Goal: Book appointment/travel/reservation

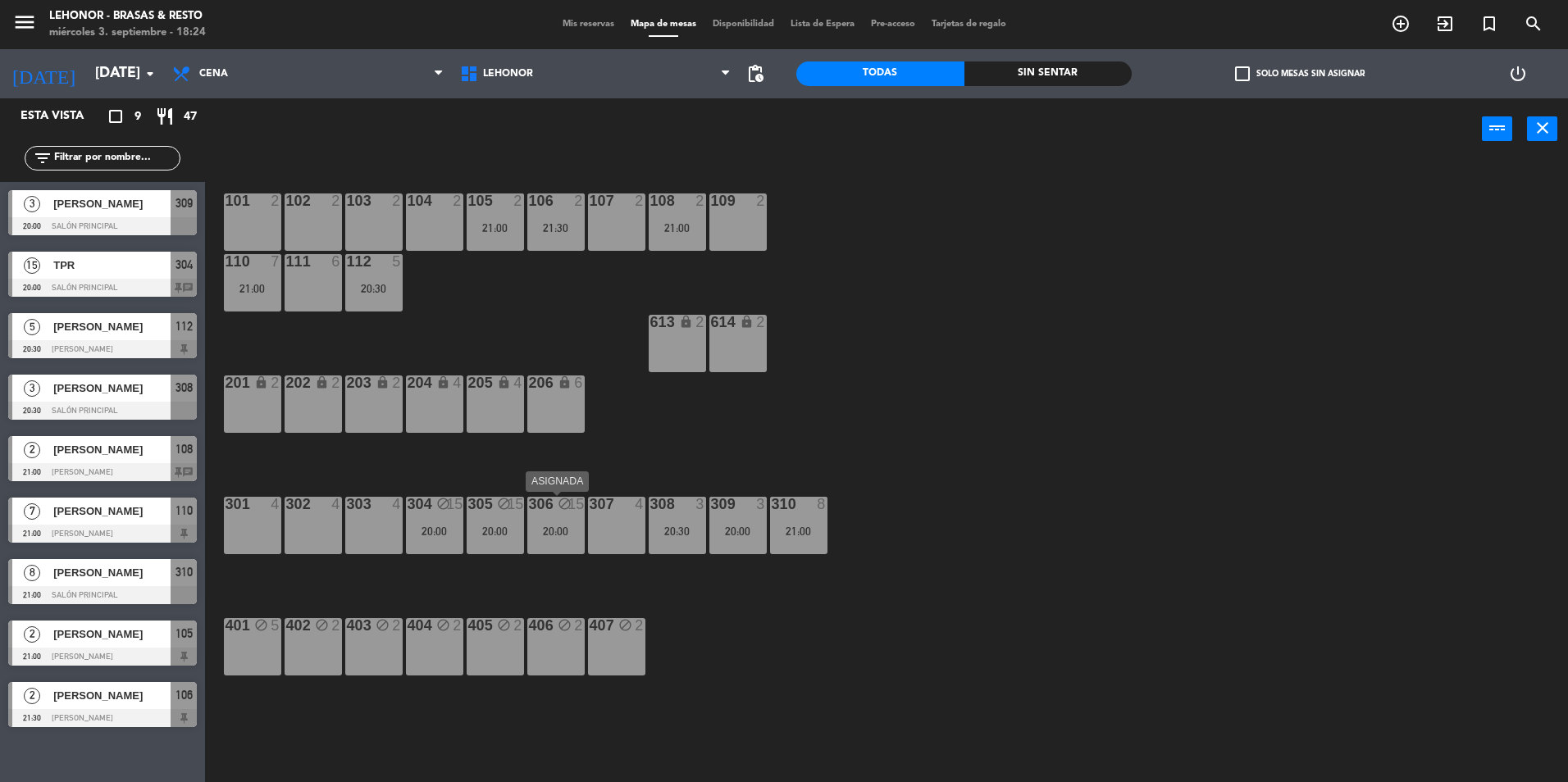
click at [563, 530] on div "20:00" at bounding box center [556, 531] width 57 height 11
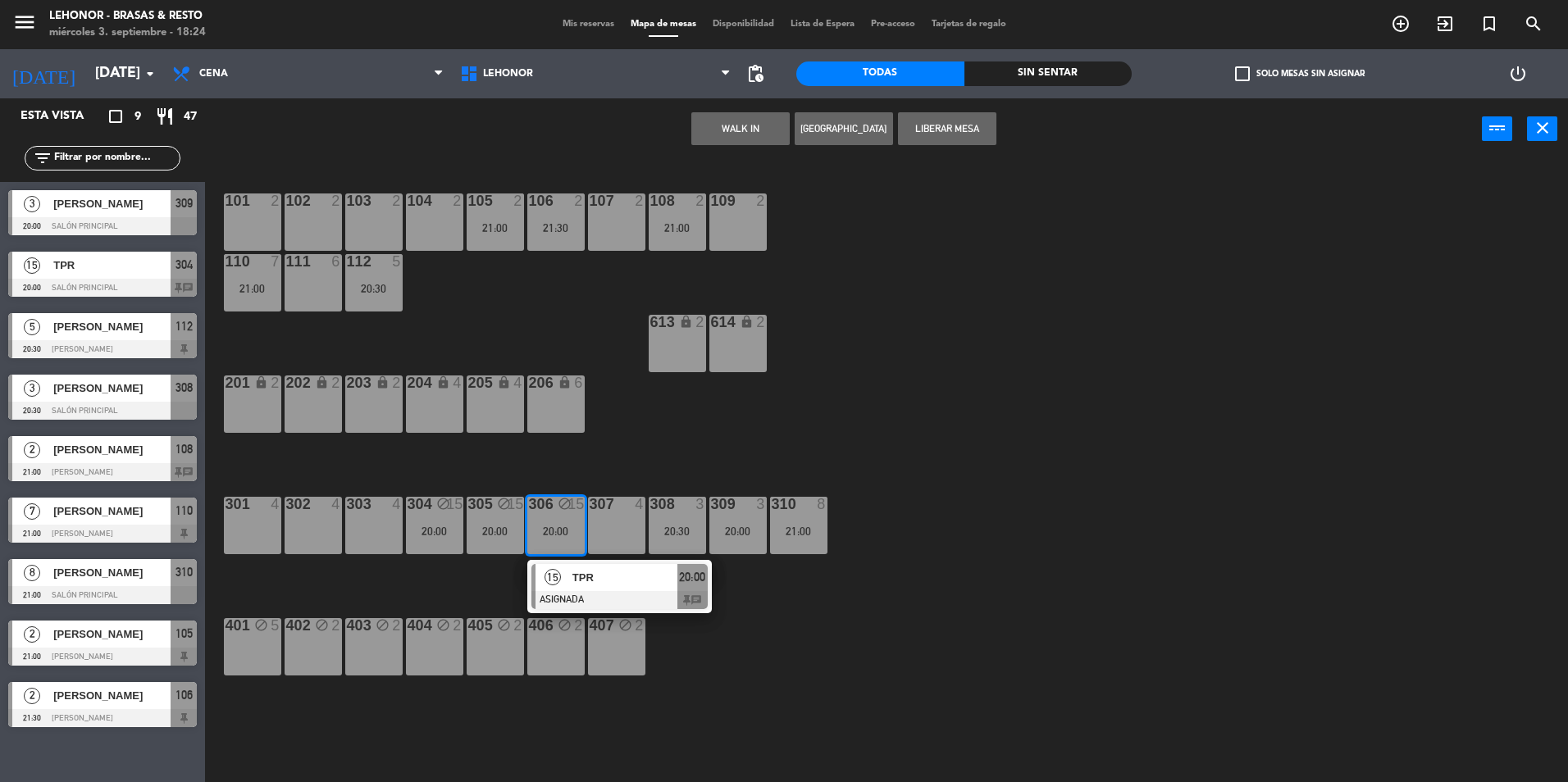
click at [602, 575] on span "TPR" at bounding box center [625, 578] width 105 height 17
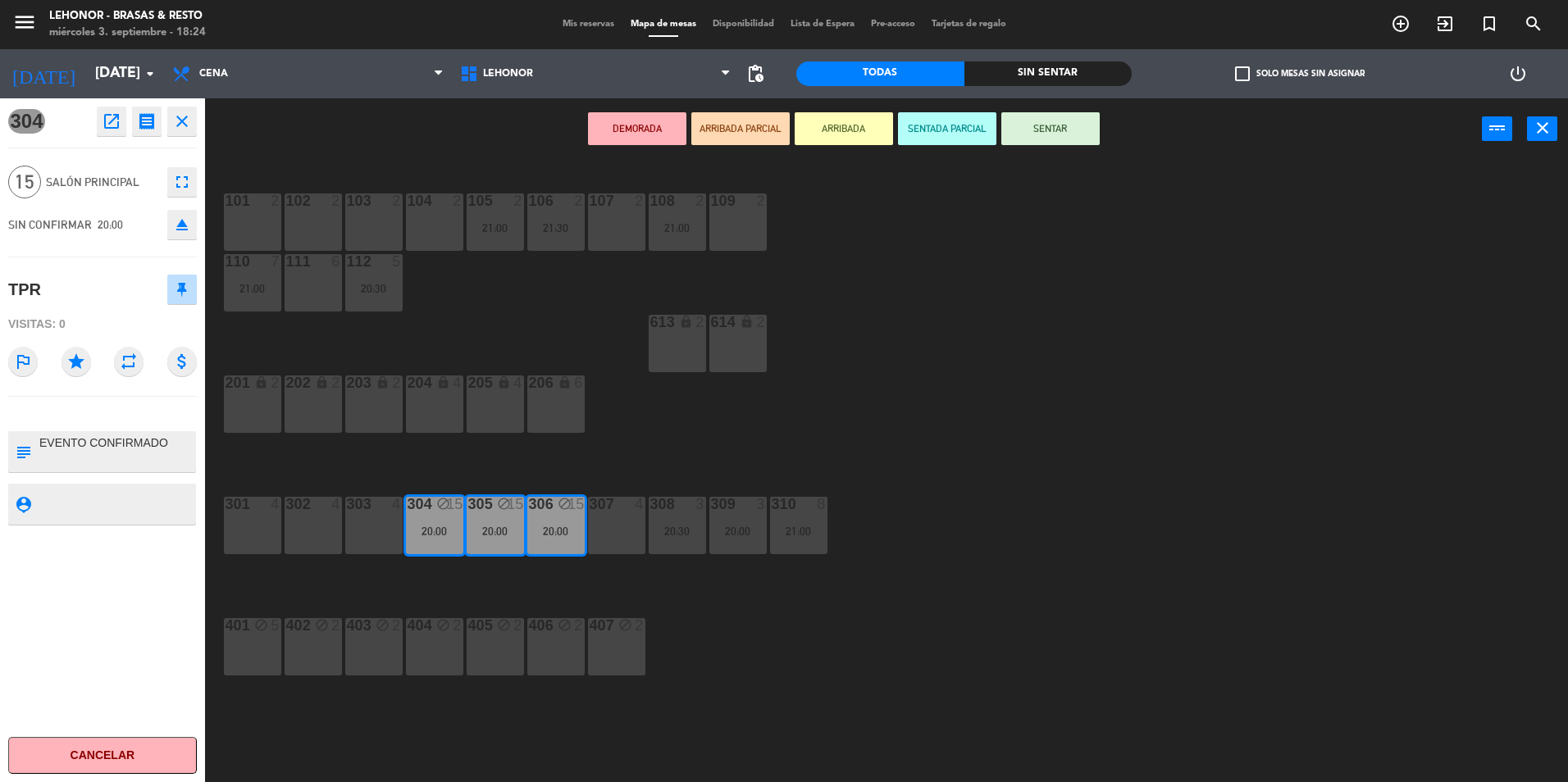
click at [1002, 335] on div "101 2 102 2 103 2 104 2 105 2 21:00 106 2 21:30 107 2 108 2 21:00 109 2 110 7 2…" at bounding box center [894, 475] width 1348 height 622
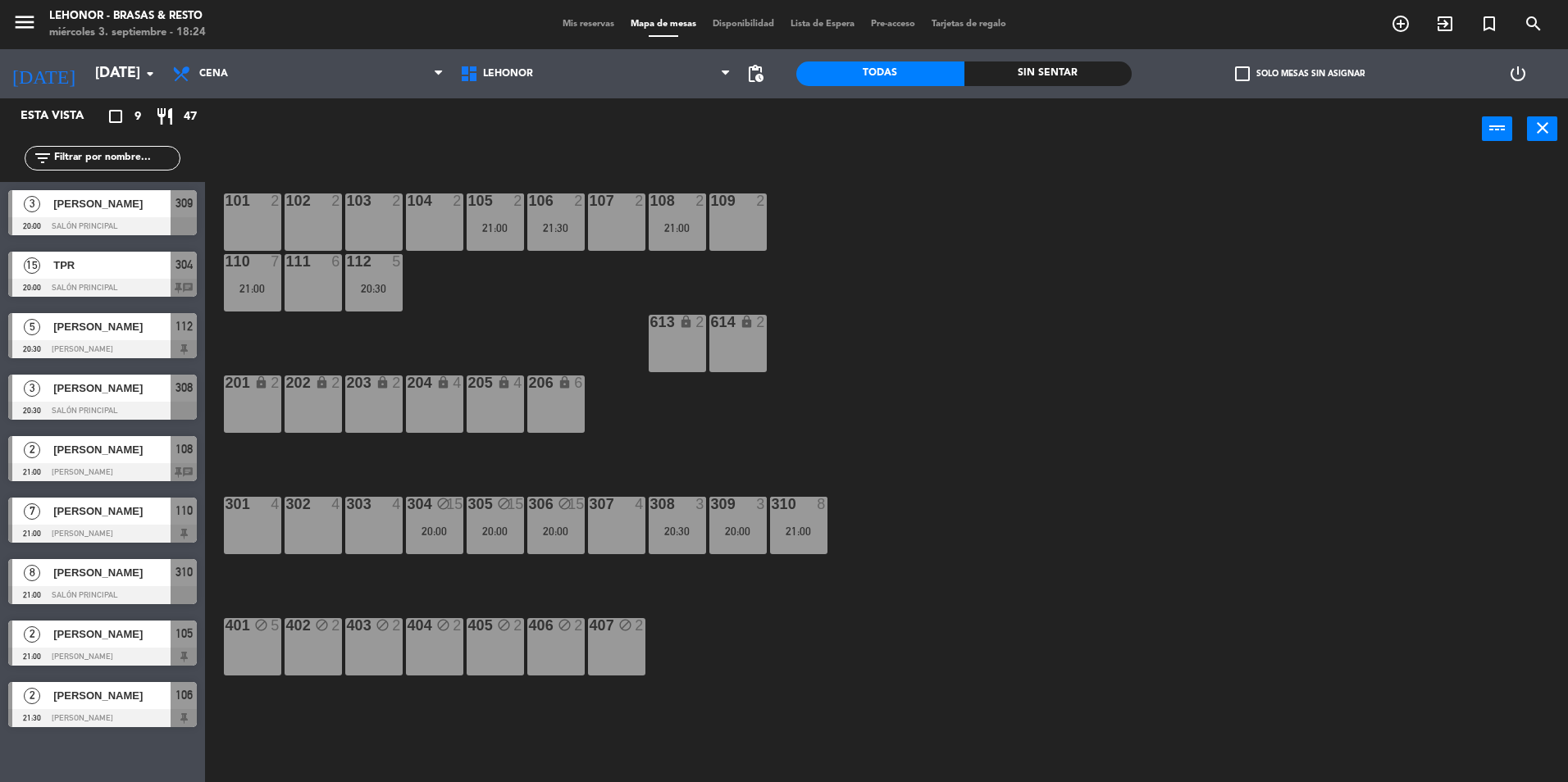
click at [76, 584] on div "[PERSON_NAME]" at bounding box center [110, 573] width 119 height 27
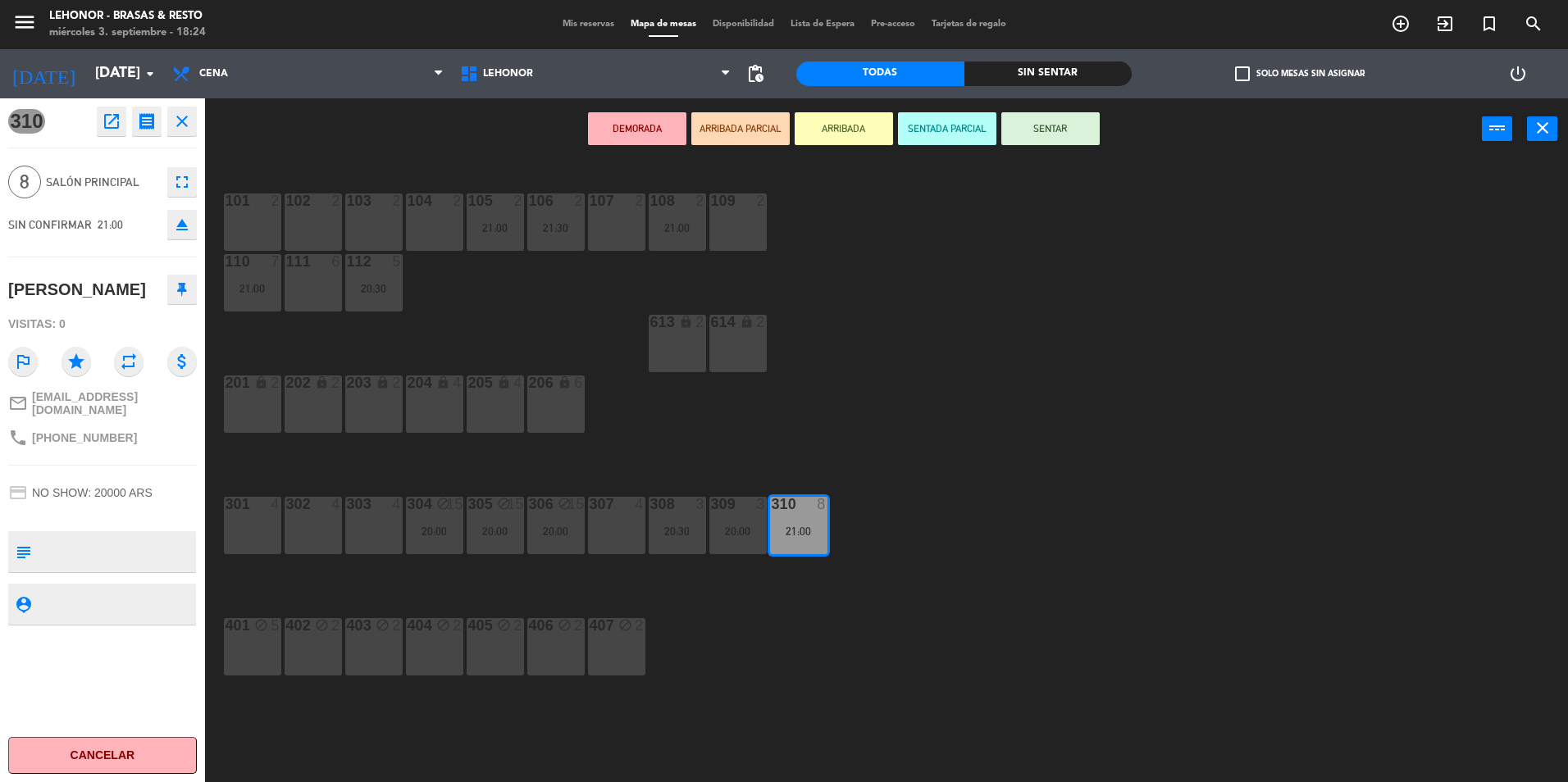
click at [893, 612] on div "101 2 102 2 103 2 104 2 105 2 21:00 106 2 21:30 107 2 108 2 21:00 109 2 110 7 2…" at bounding box center [894, 475] width 1348 height 622
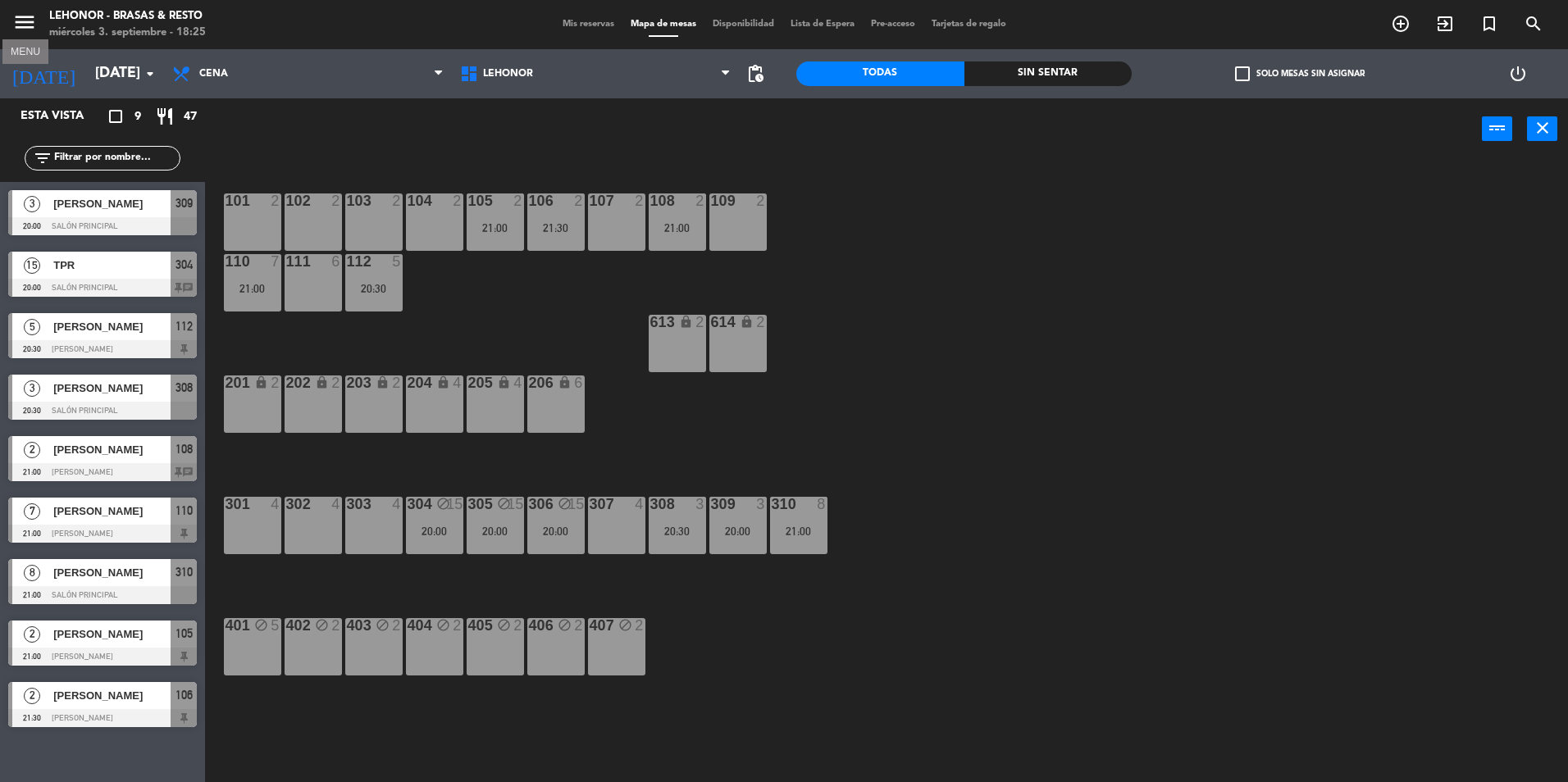
click at [29, 25] on icon "menu" at bounding box center [25, 22] width 25 height 25
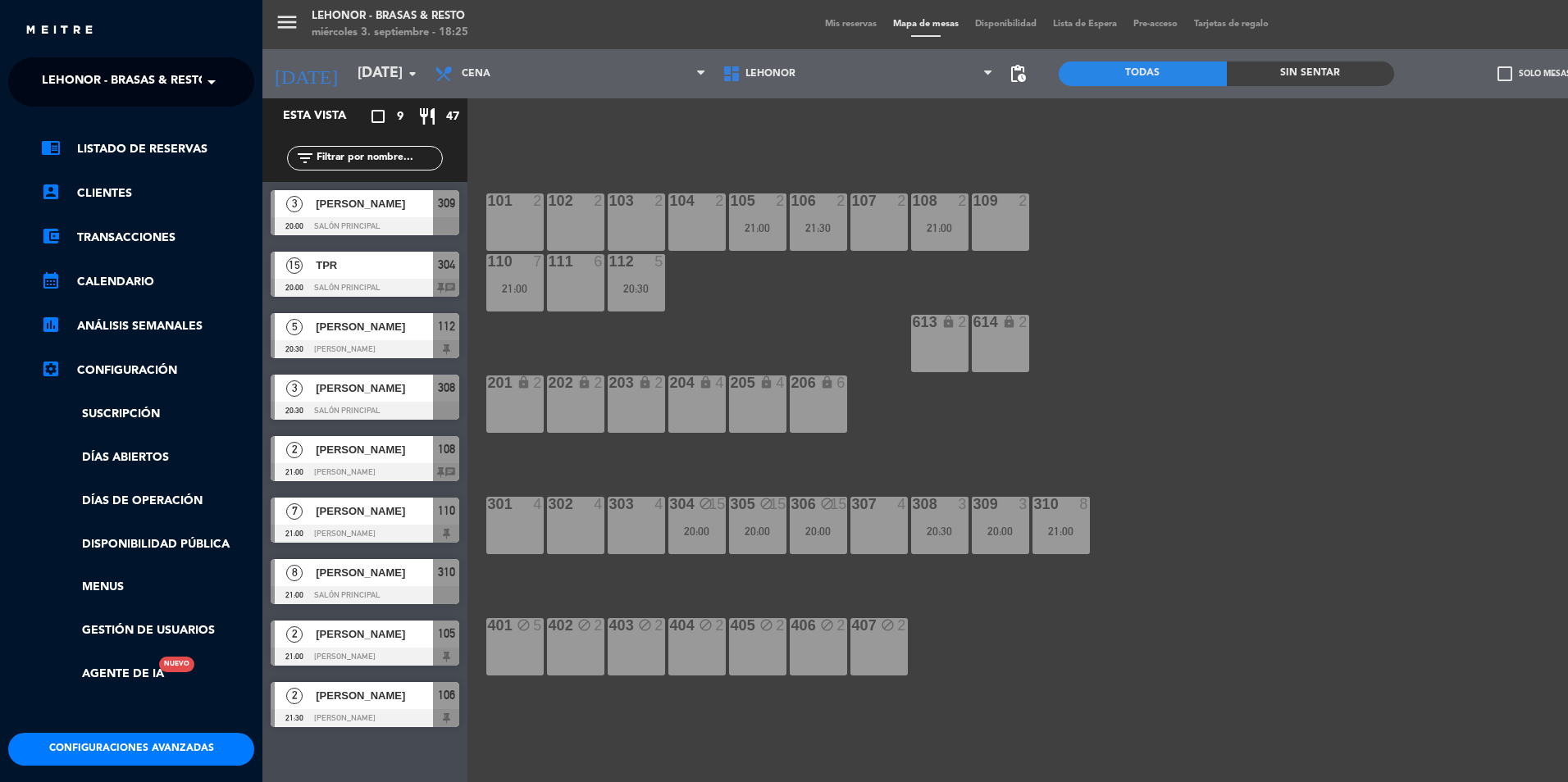
click at [99, 87] on span "Lehonor - Brasas & Resto" at bounding box center [124, 82] width 166 height 34
click at [105, 146] on span "Lehonor - Winebar" at bounding box center [78, 151] width 123 height 19
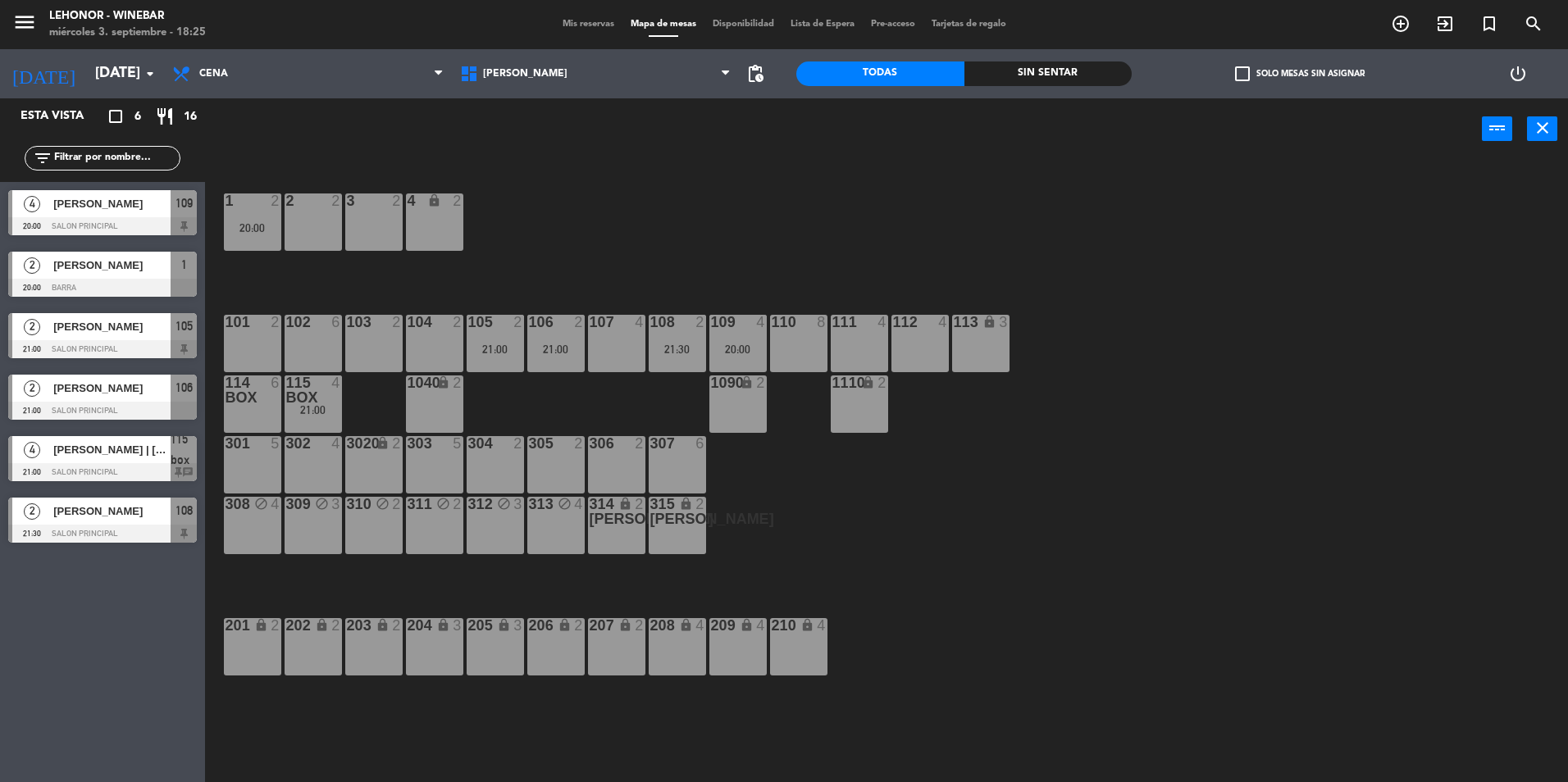
click at [108, 531] on div at bounding box center [103, 533] width 189 height 18
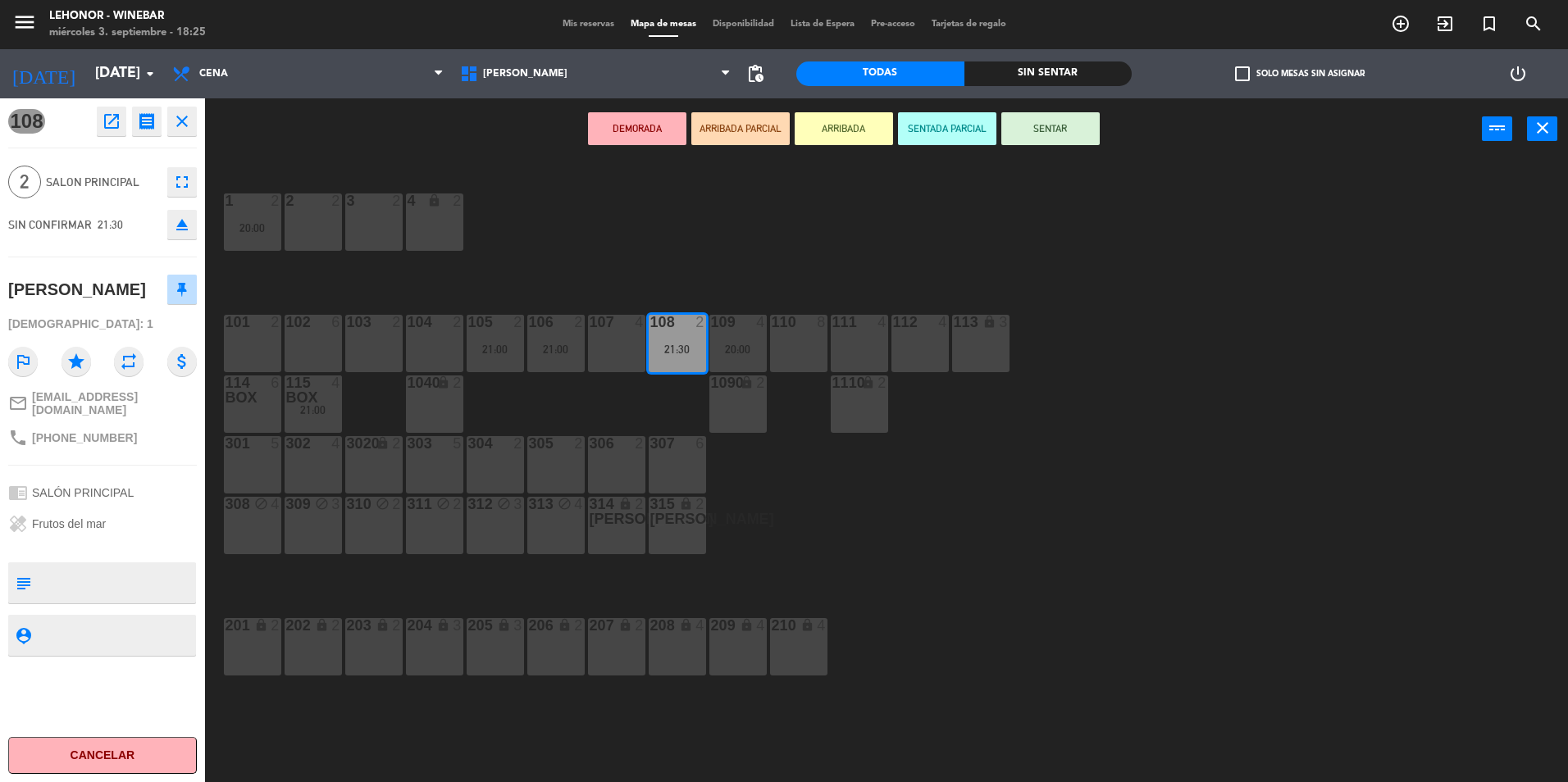
click at [1016, 487] on div "1 2 20:00 2 2 3 2 4 lock 2 102 6 104 2 106 2 21:00 107 4 109 4 20:00 111 4 113 …" at bounding box center [894, 475] width 1348 height 622
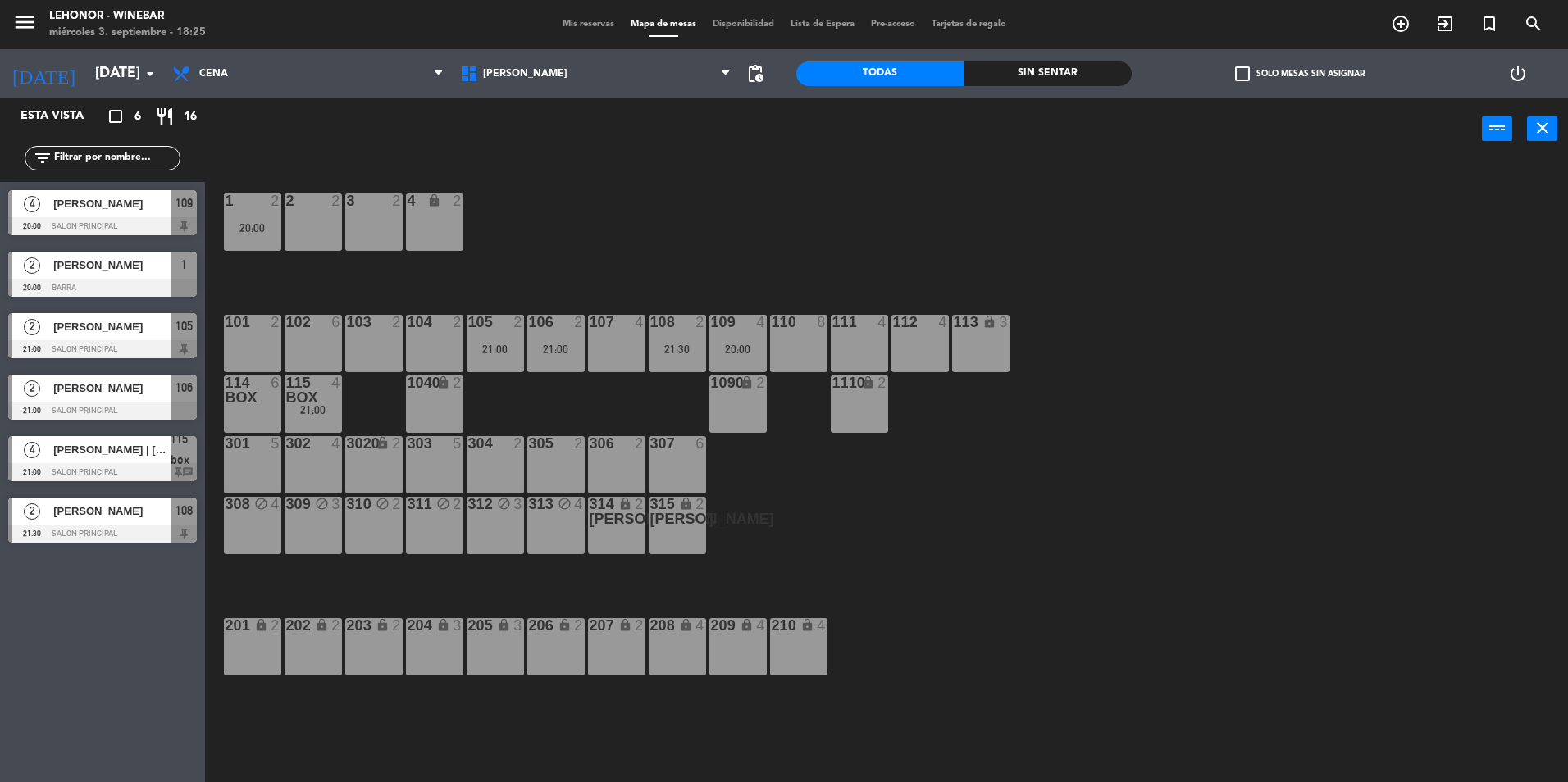
click at [113, 518] on span "[PERSON_NAME]" at bounding box center [111, 511] width 117 height 17
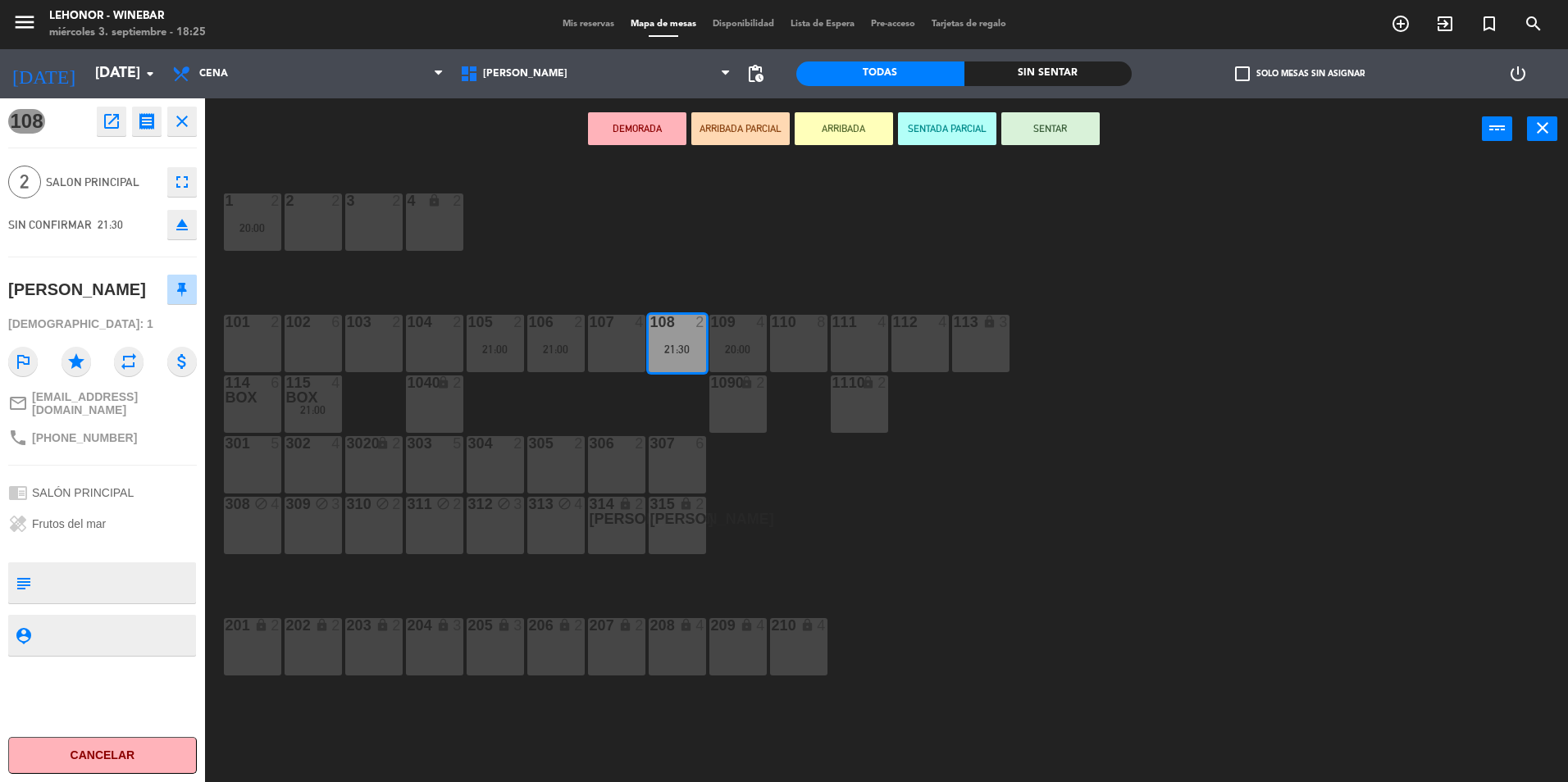
click at [889, 574] on div "1 2 20:00 2 2 3 2 4 lock 2 102 6 104 2 106 2 21:00 107 4 109 4 20:00 111 4 113 …" at bounding box center [894, 475] width 1348 height 622
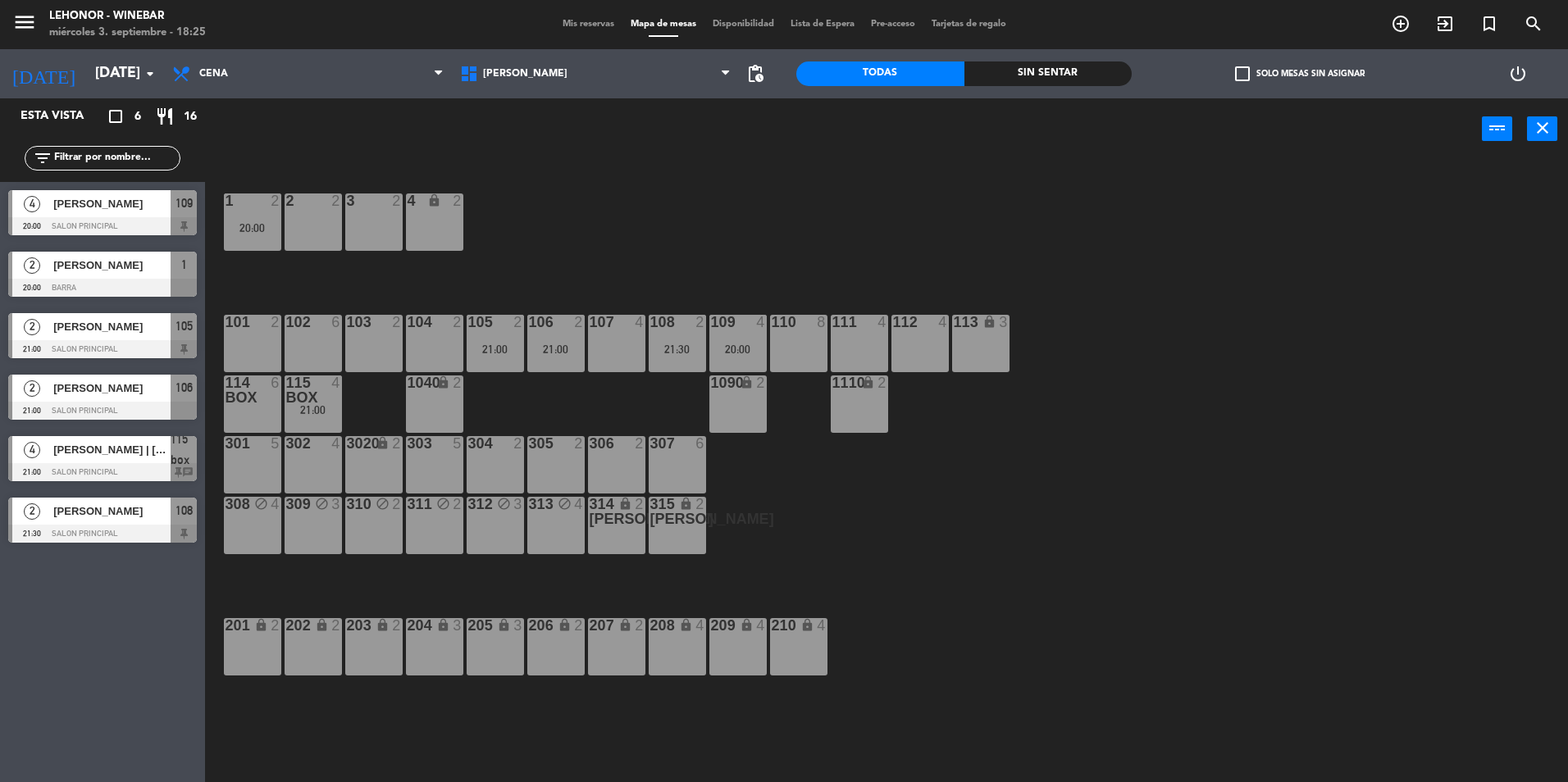
click at [129, 452] on span "[PERSON_NAME] | [PERSON_NAME]" at bounding box center [111, 449] width 117 height 17
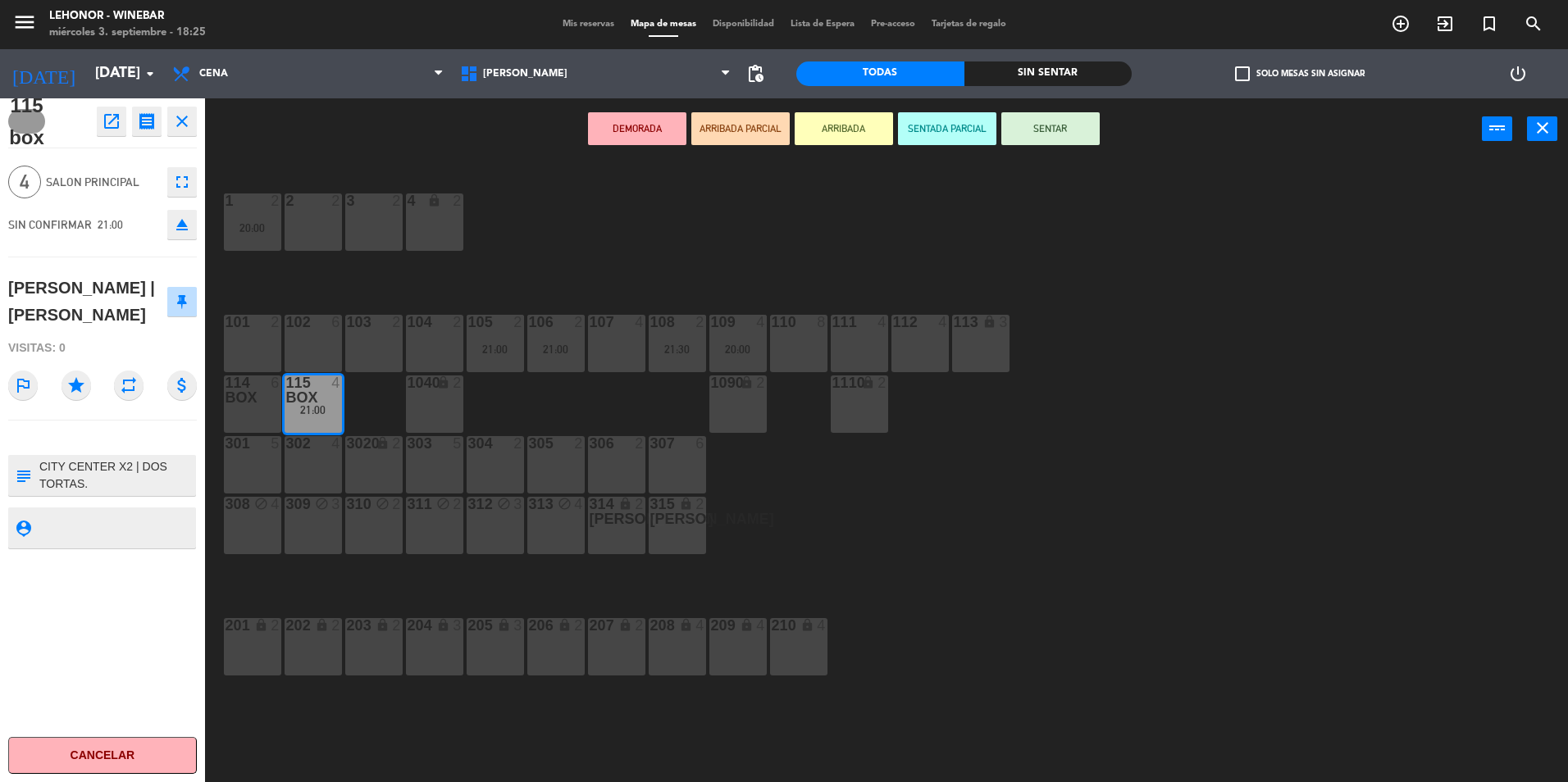
click at [890, 493] on div "1 2 20:00 2 2 3 2 4 lock 2 102 6 104 2 106 2 21:00 107 4 109 4 20:00 111 4 113 …" at bounding box center [894, 475] width 1348 height 622
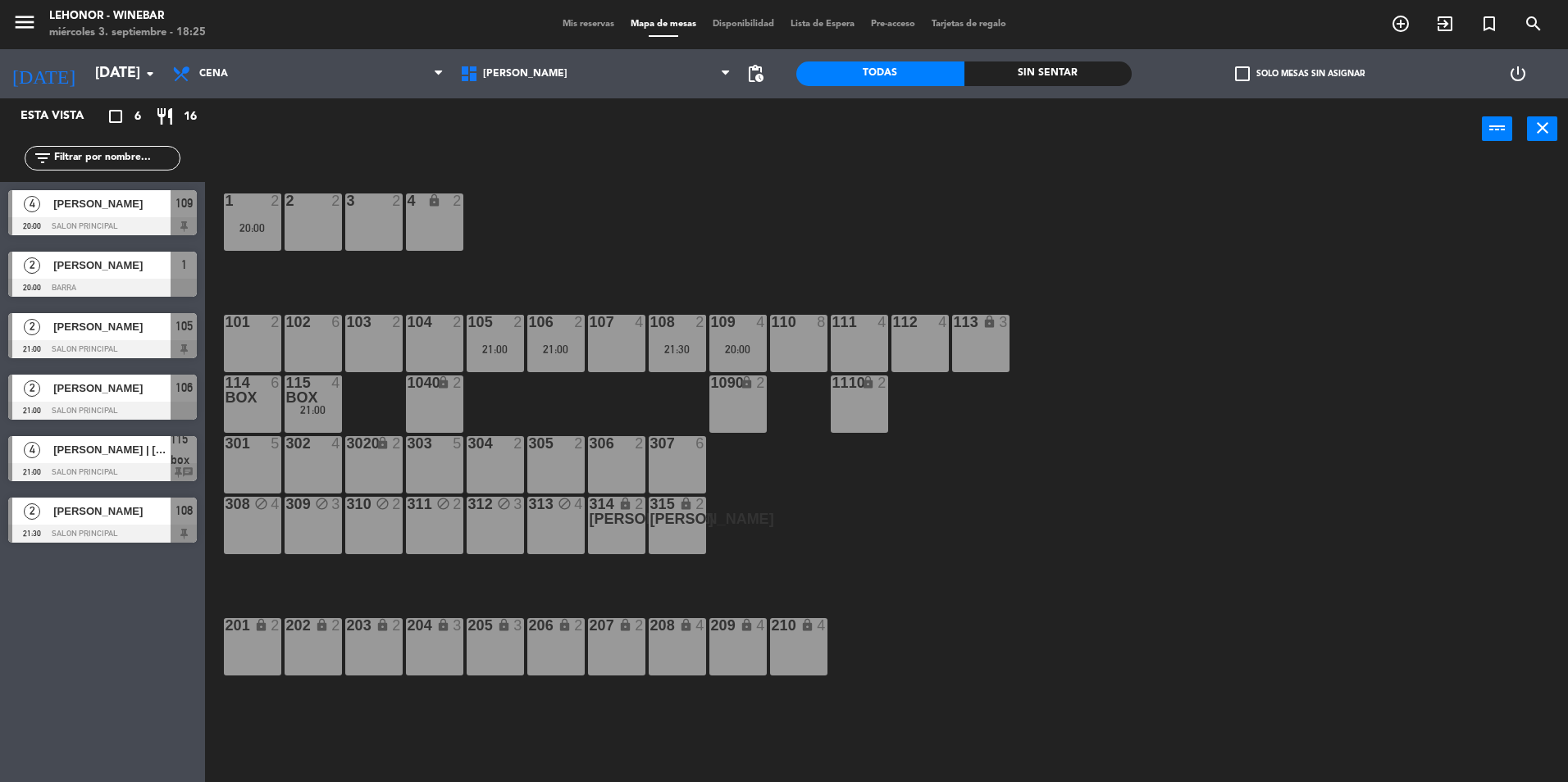
click at [160, 294] on div at bounding box center [103, 287] width 189 height 18
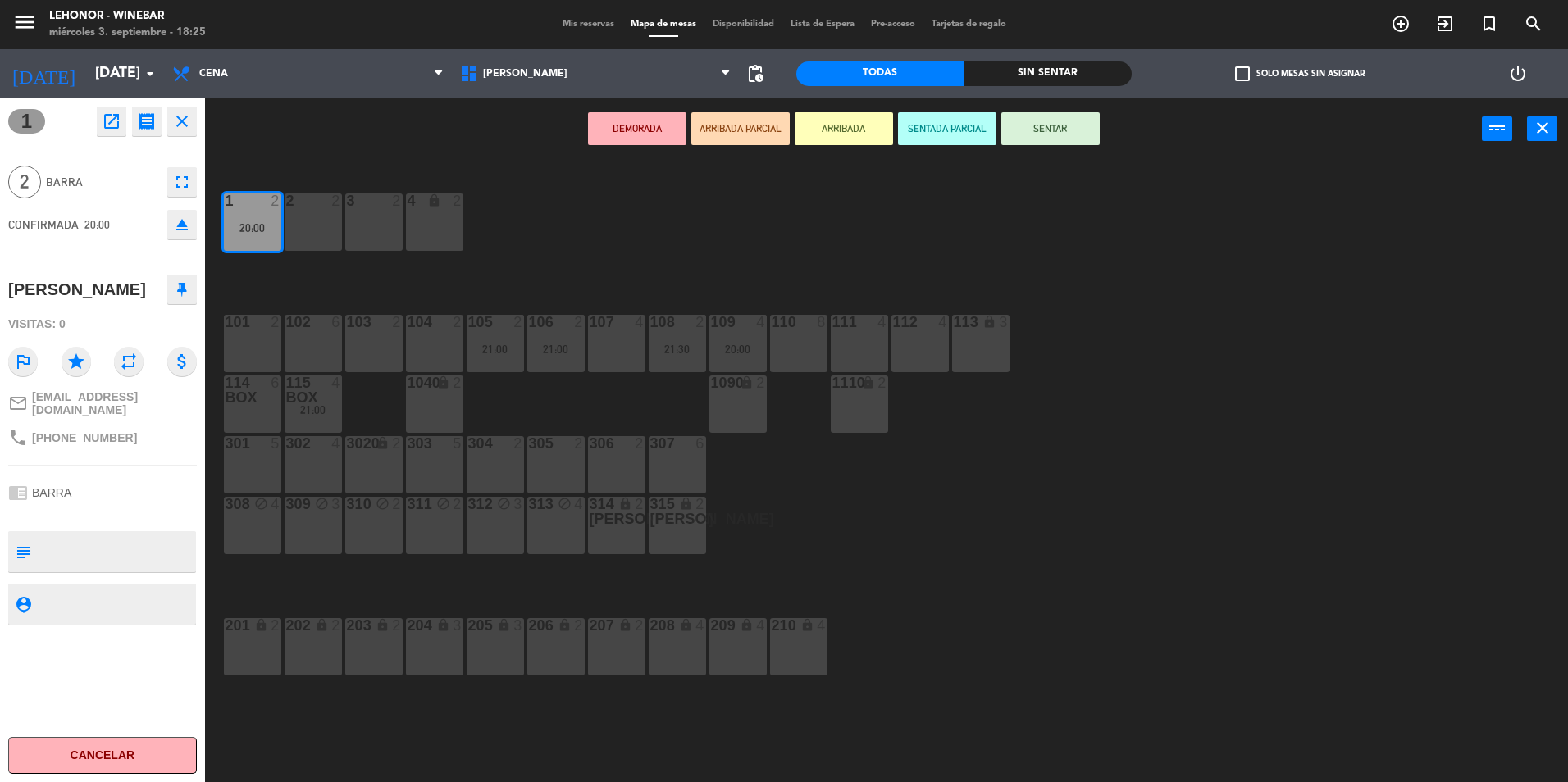
click at [669, 277] on div "1 2 20:00 2 2 3 2 4 lock 2 102 6 104 2 106 2 21:00 107 4 109 4 20:00 111 4 113 …" at bounding box center [894, 475] width 1348 height 622
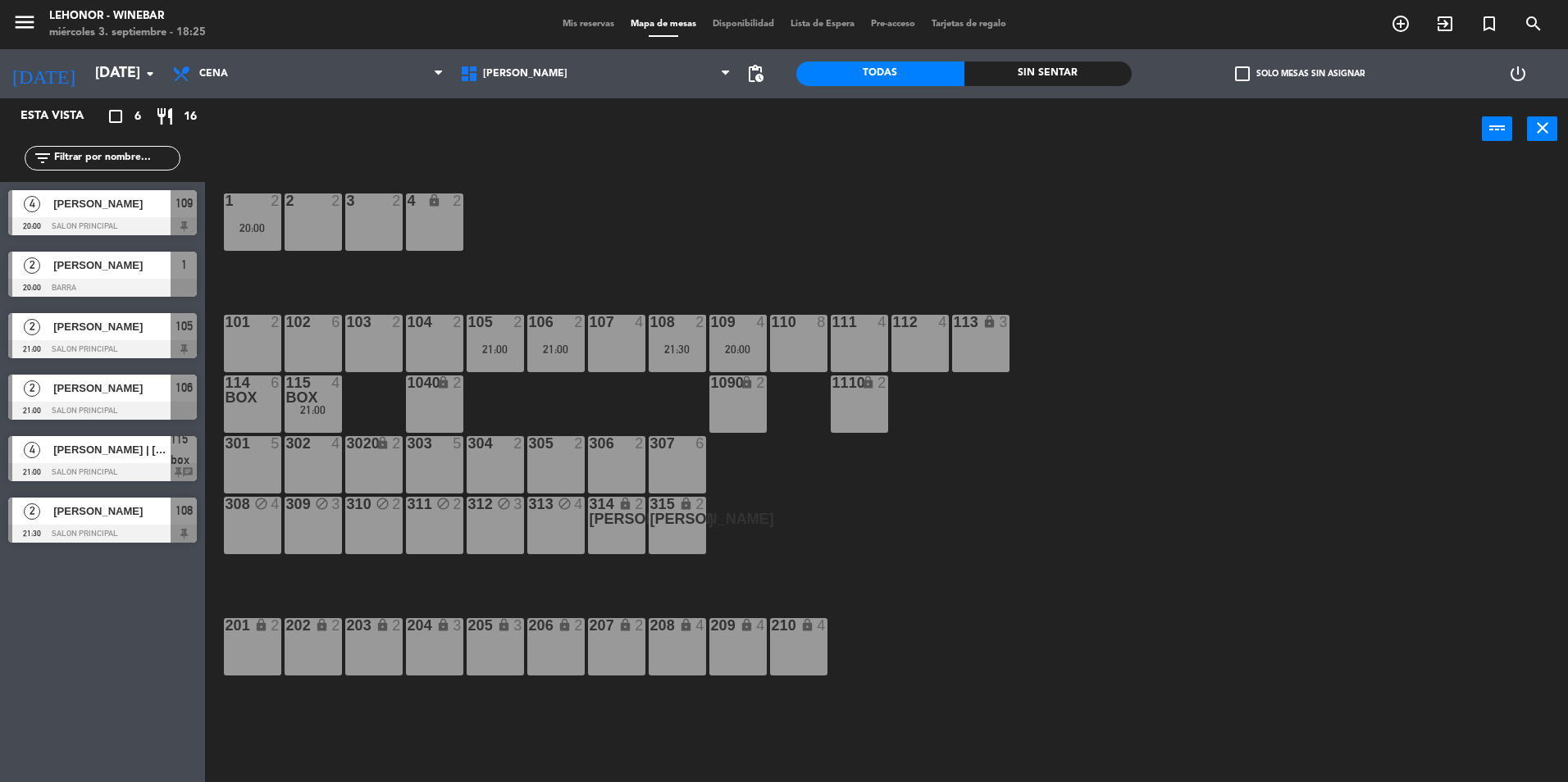
click at [258, 234] on div "20:00" at bounding box center [253, 228] width 57 height 11
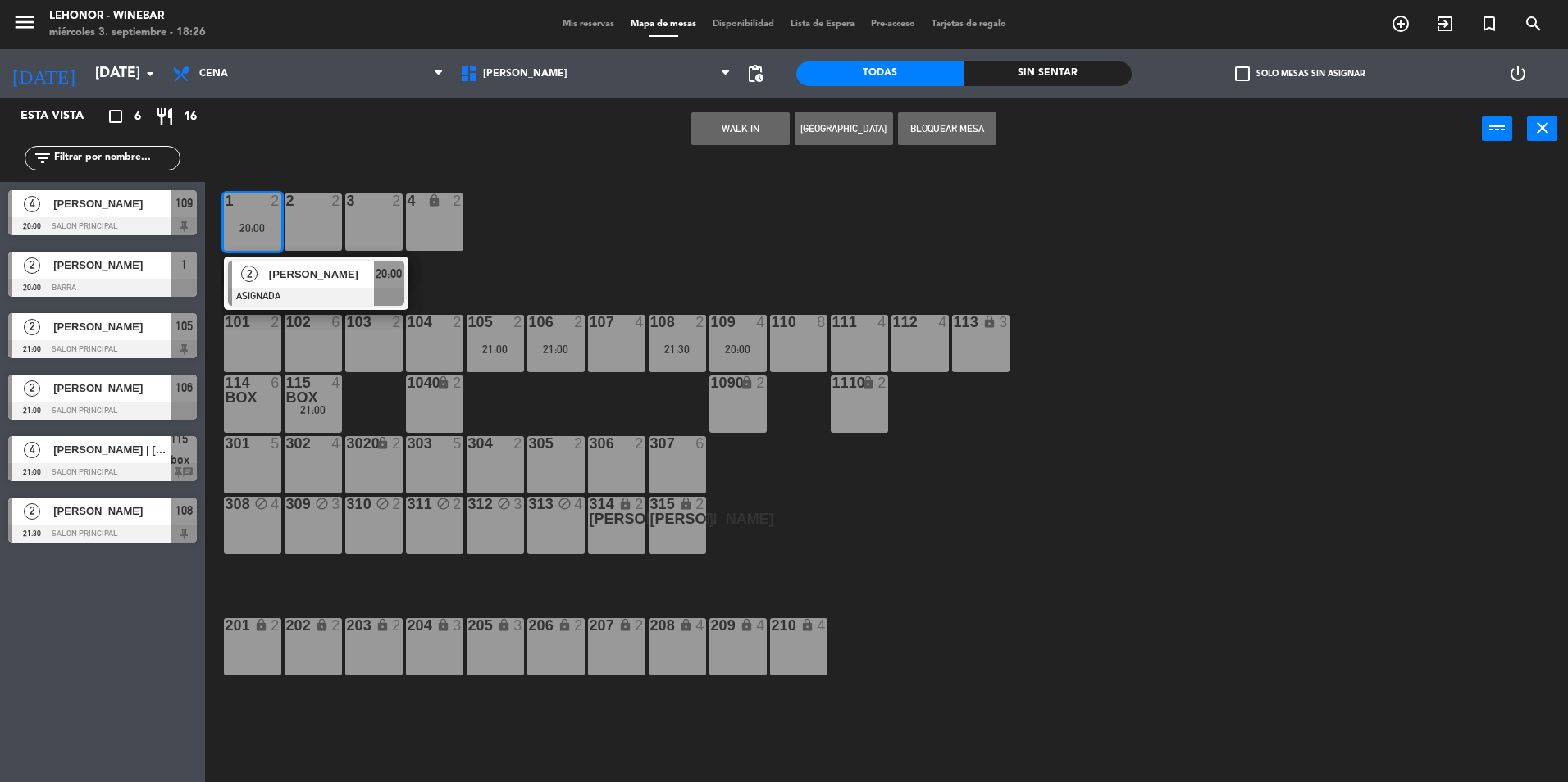
drag, startPoint x: 896, startPoint y: 237, endPoint x: 880, endPoint y: 238, distance: 16.0
click at [895, 237] on div "1 2 20:00 2 [PERSON_NAME] ASIGNADA 20:00 2 2 3 2 4 lock 2 102 6 104 2 106 2 21:…" at bounding box center [894, 475] width 1348 height 622
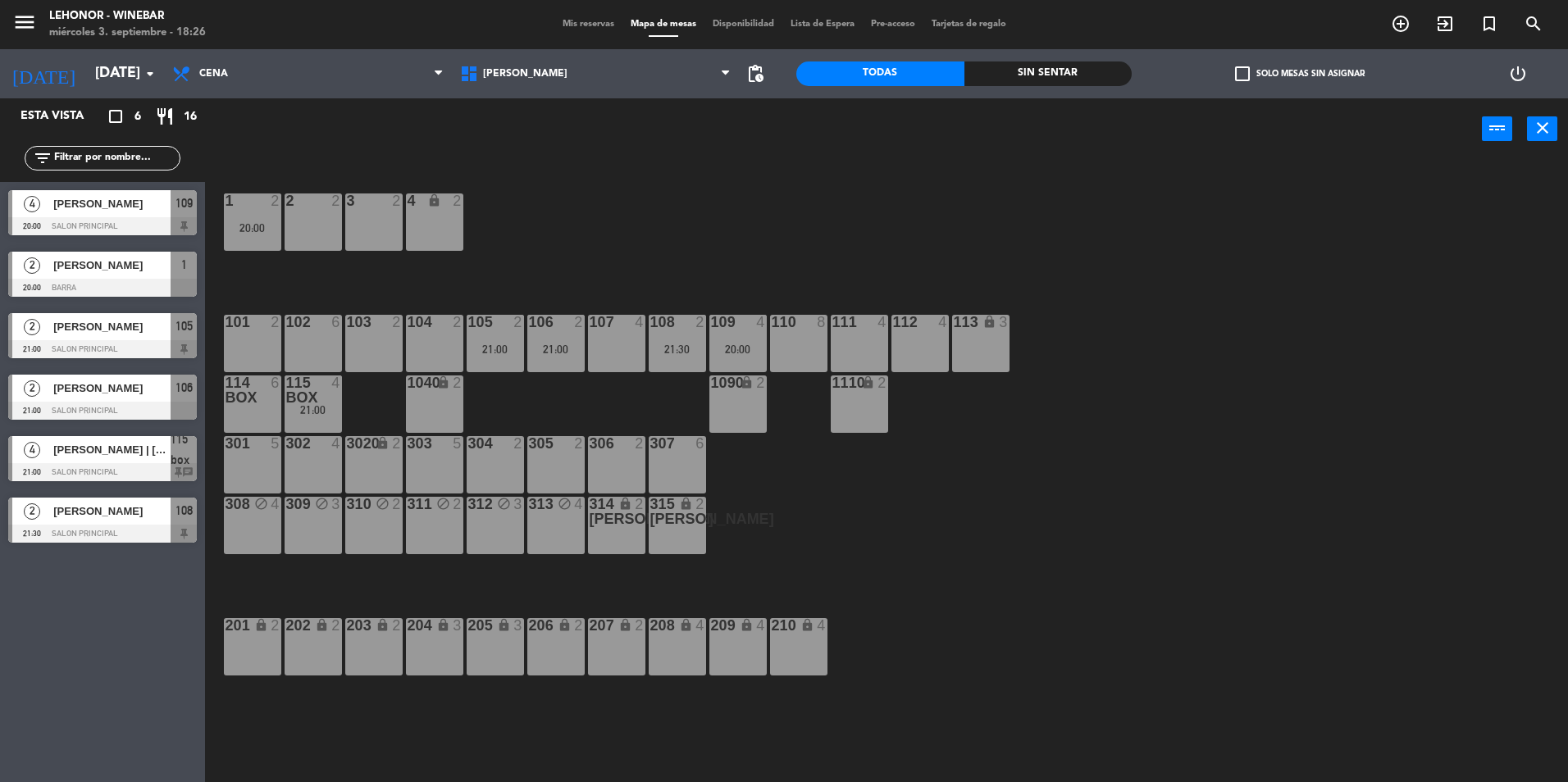
click at [144, 456] on span "[PERSON_NAME] | [PERSON_NAME]" at bounding box center [111, 449] width 117 height 17
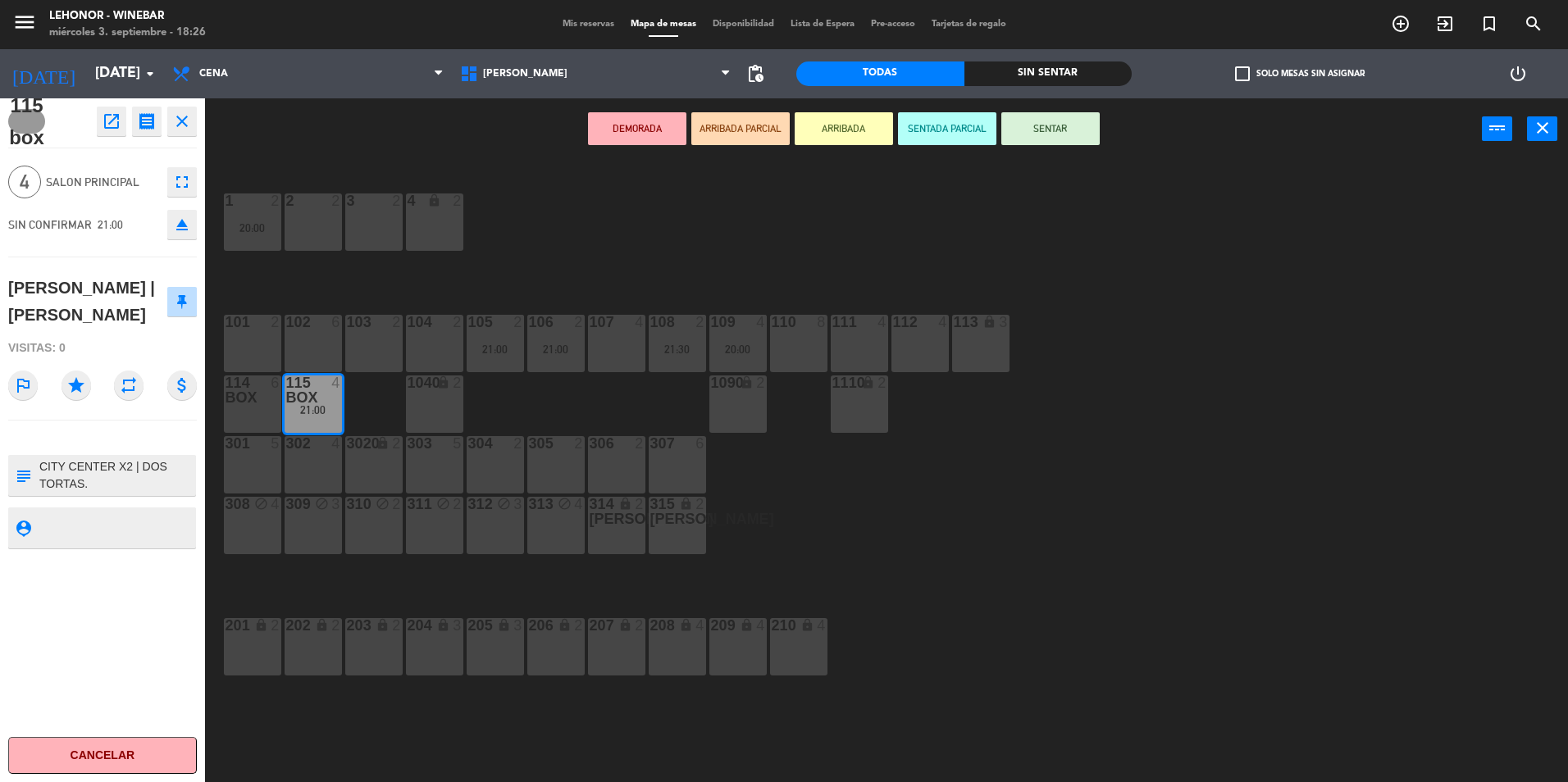
click at [426, 306] on div "1 2 20:00 2 2 3 2 4 lock 2 102 6 104 2 106 2 21:00 107 4 109 4 20:00 111 4 113 …" at bounding box center [894, 475] width 1348 height 622
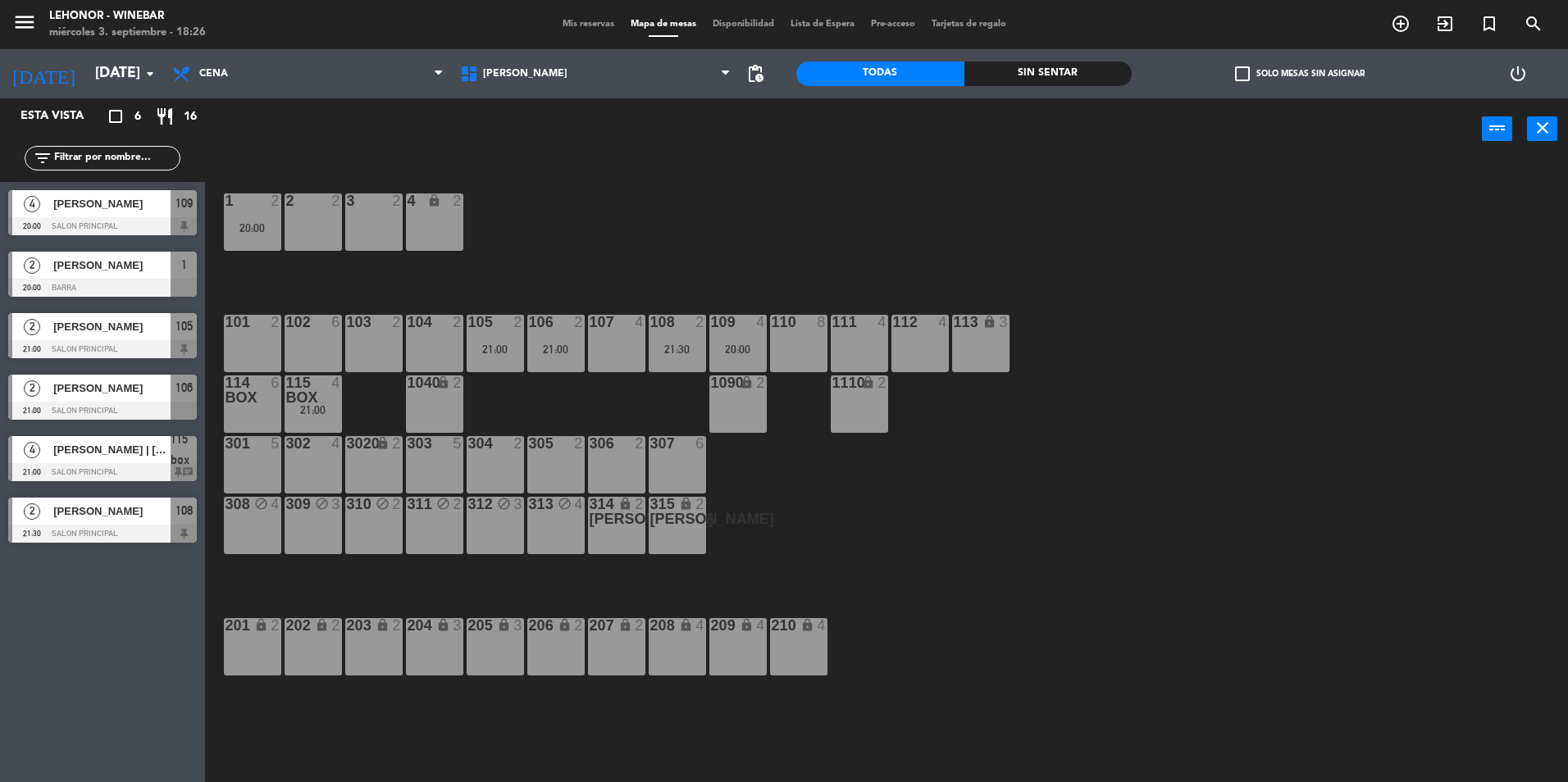
click at [38, 21] on span "menu" at bounding box center [30, 25] width 37 height 39
click at [22, 26] on icon "menu" at bounding box center [25, 22] width 25 height 25
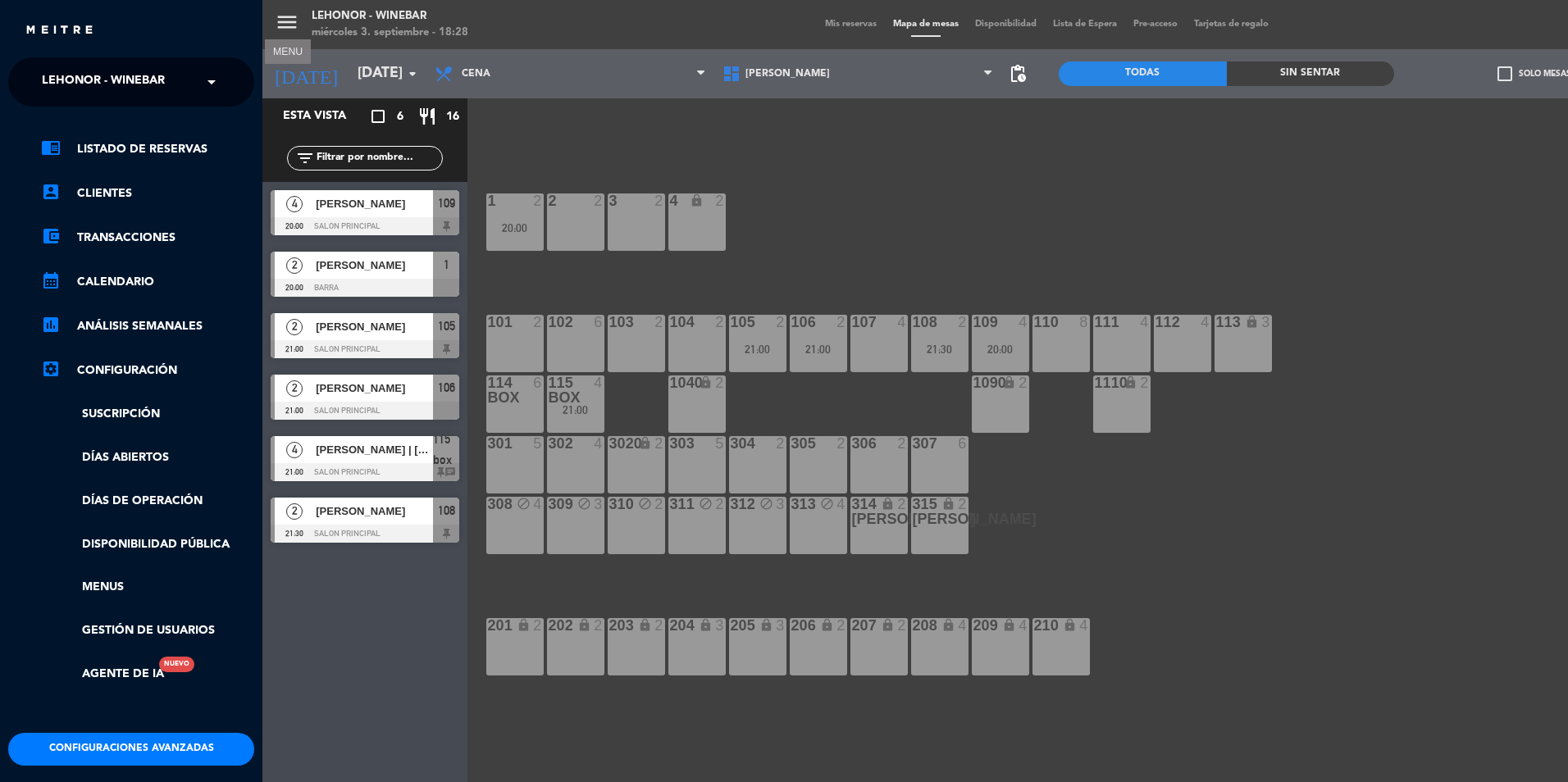
click at [929, 215] on div "menu MENU [PERSON_NAME] - Winebar [DATE] 3. septiembre - 18:28 Mis reservas Map…" at bounding box center [1046, 391] width 1568 height 782
